Goal: Task Accomplishment & Management: Manage account settings

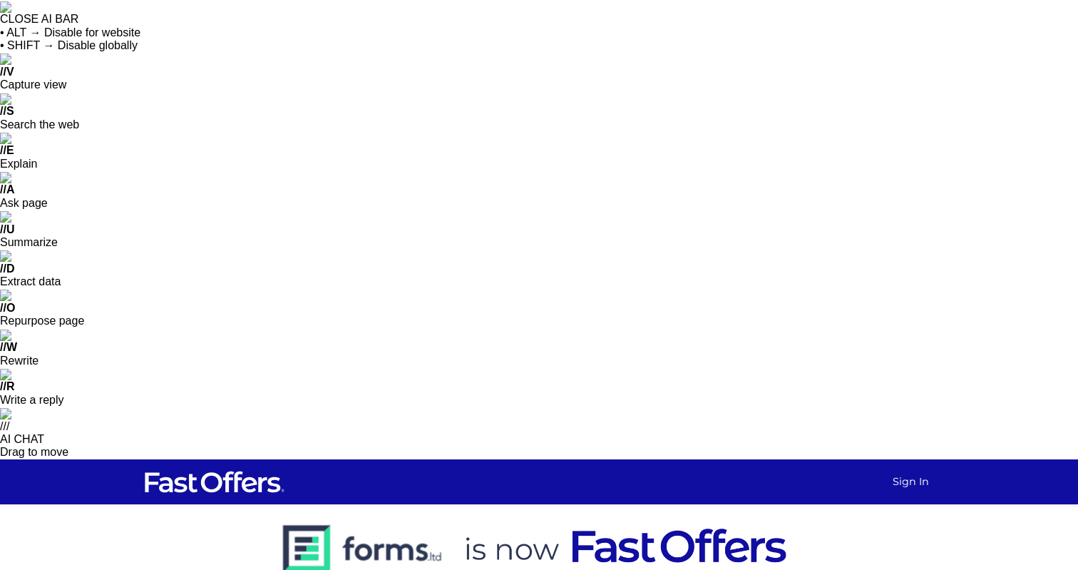
type input "[PERSON_NAME][EMAIL_ADDRESS][DOMAIN_NAME]"
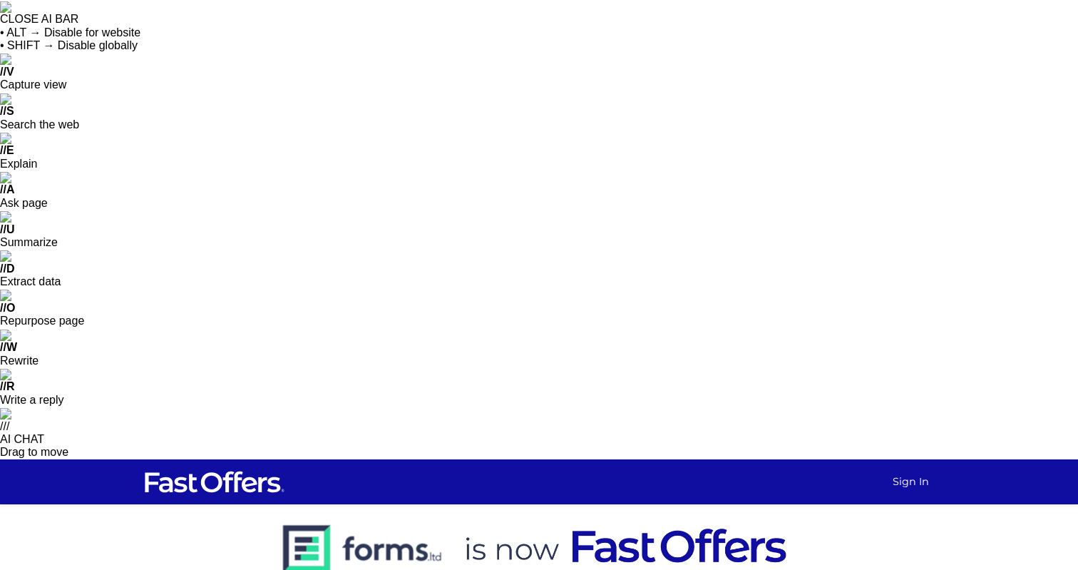
type input "emma@northgroup.com"
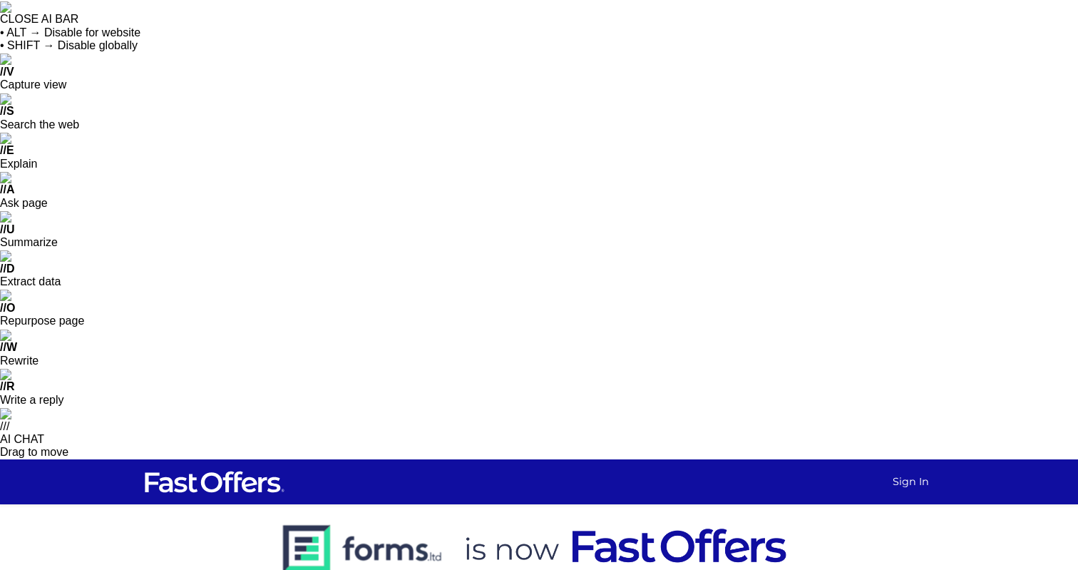
type input "emma.pace@monstera.ca"
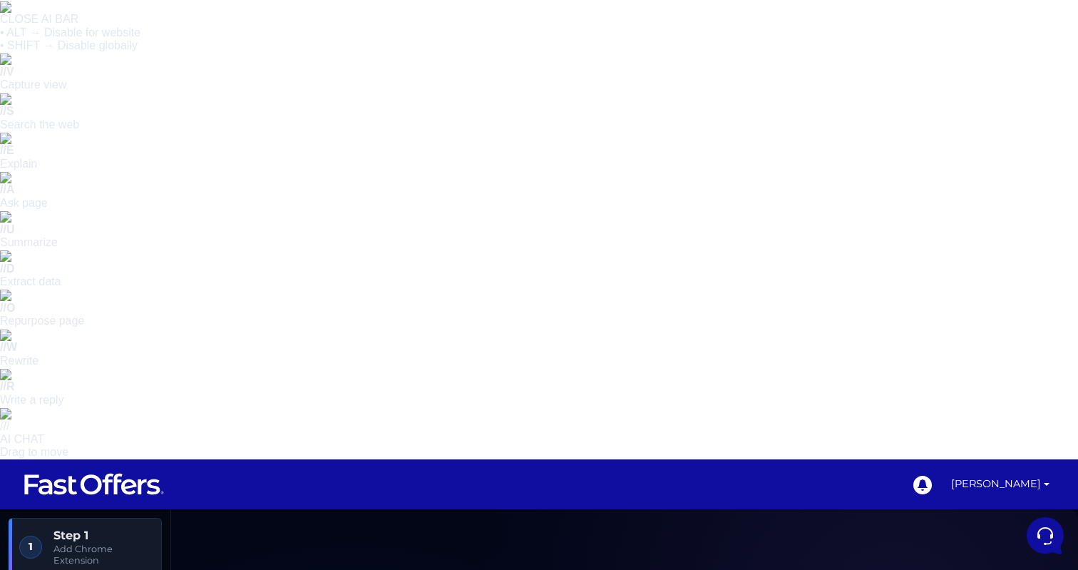
click at [130, 471] on img at bounding box center [94, 484] width 143 height 27
click at [975, 459] on link "[PERSON_NAME]" at bounding box center [1001, 484] width 110 height 50
click at [983, 517] on link "My Offers" at bounding box center [998, 528] width 113 height 22
